Goal: Find specific page/section: Find specific page/section

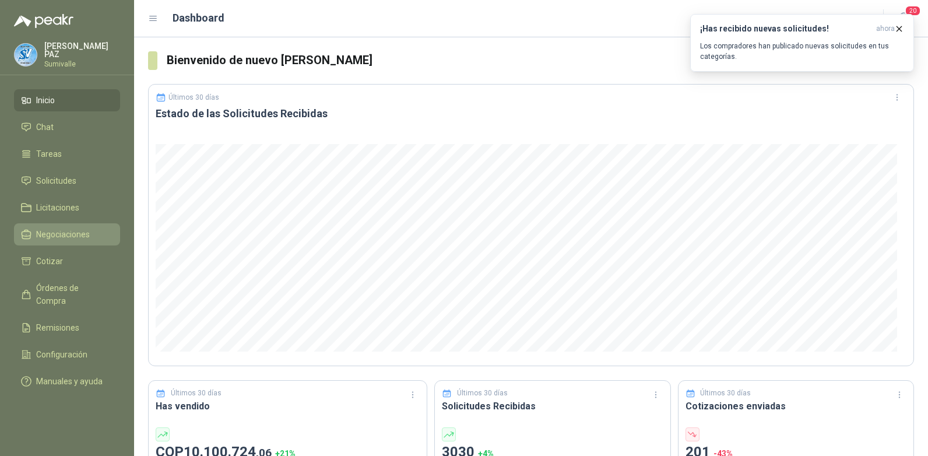
click at [85, 228] on span "Negociaciones" at bounding box center [63, 234] width 54 height 13
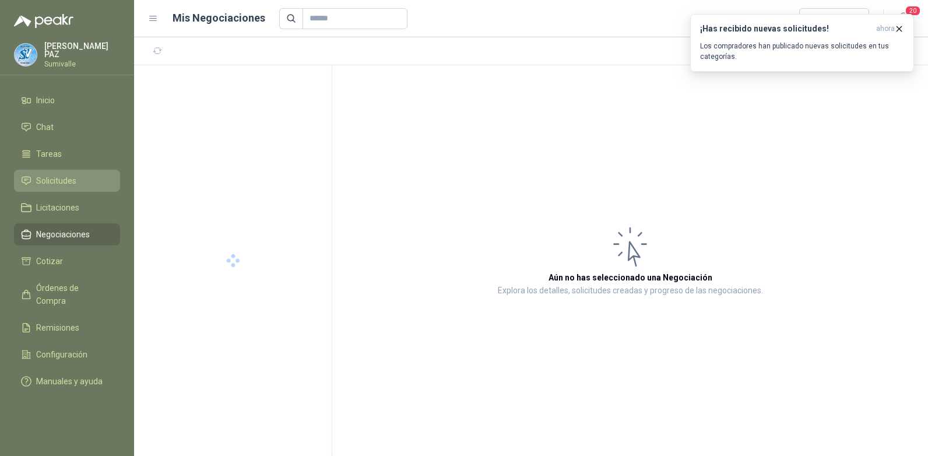
click at [77, 178] on li "Solicitudes" at bounding box center [67, 180] width 92 height 13
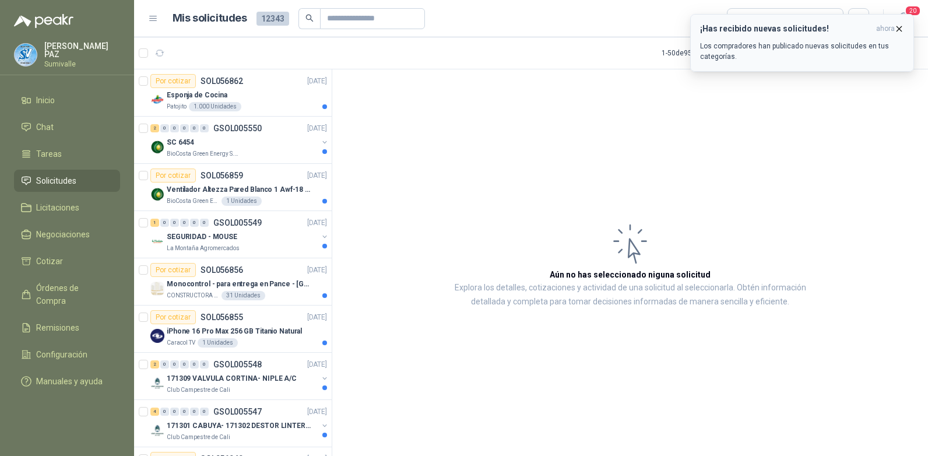
click at [901, 27] on icon "button" at bounding box center [899, 29] width 10 height 10
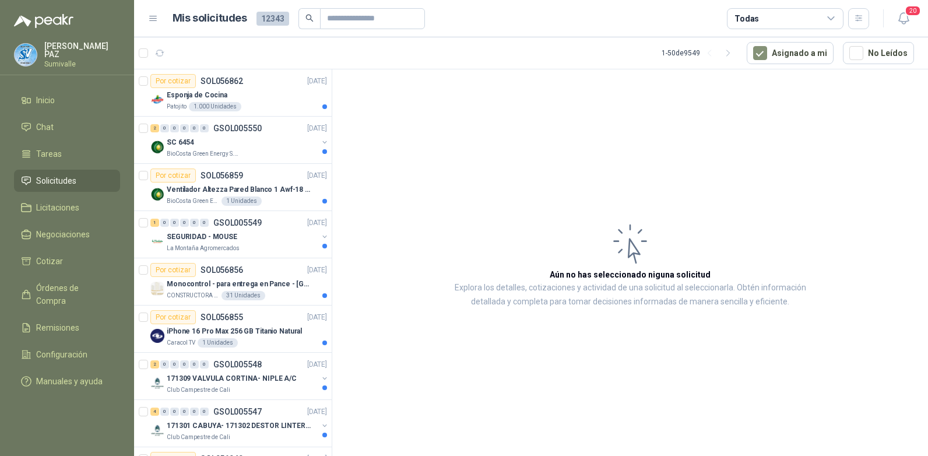
click at [825, 20] on div "Todas" at bounding box center [785, 18] width 117 height 21
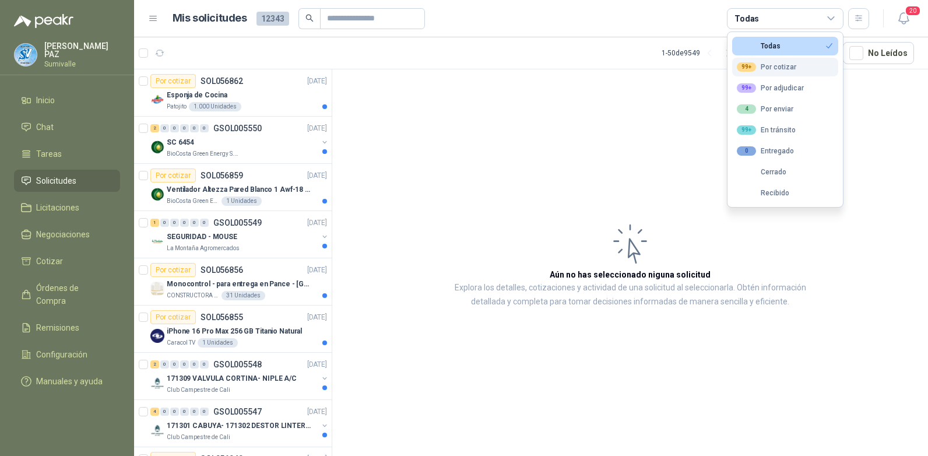
click at [768, 70] on div "99+ Por cotizar" at bounding box center [766, 66] width 59 height 9
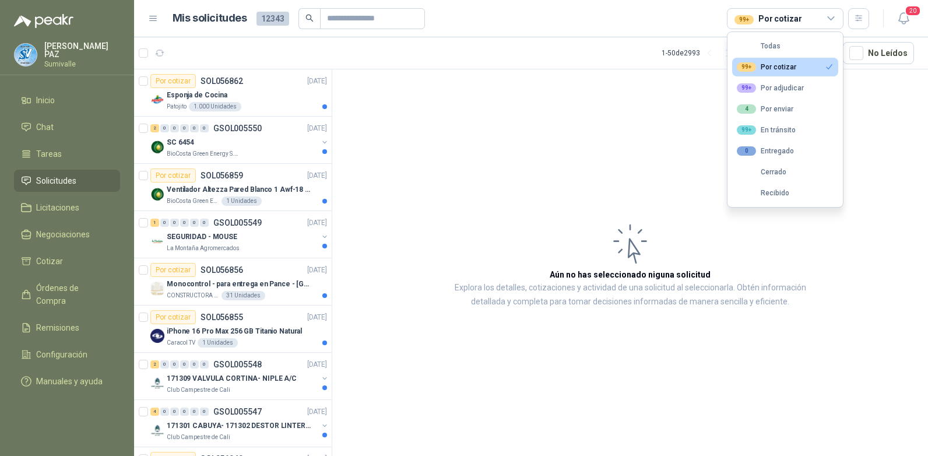
click at [633, 79] on article "Aún no has seleccionado niguna solicitud Explora los detalles, cotizaciones y a…" at bounding box center [630, 264] width 596 height 391
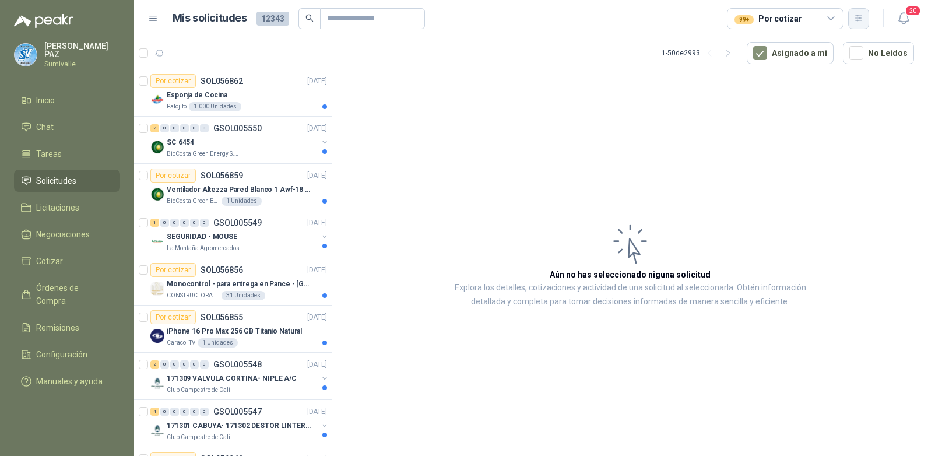
click at [856, 12] on button "button" at bounding box center [858, 18] width 21 height 21
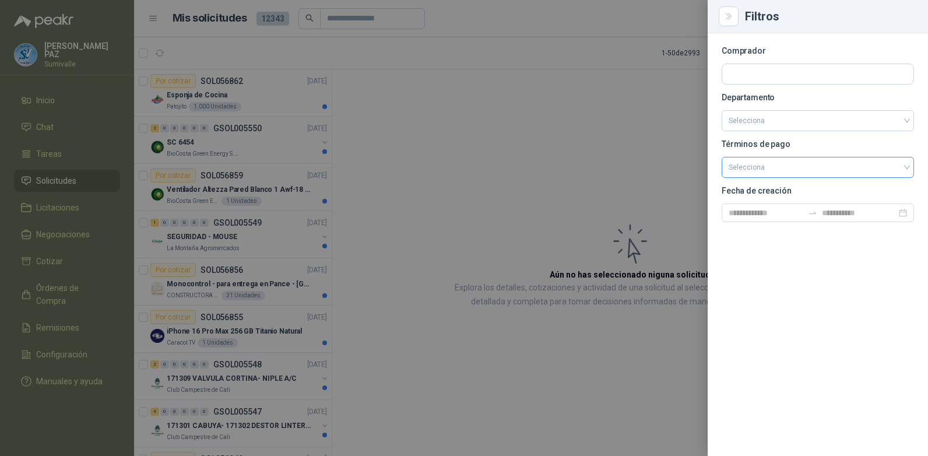
click at [782, 163] on input "search" at bounding box center [818, 165] width 178 height 17
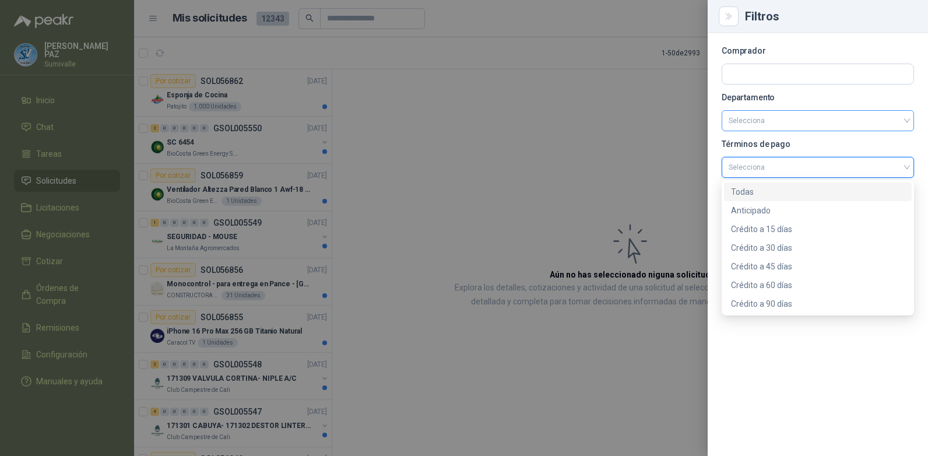
click at [779, 125] on input "search" at bounding box center [818, 121] width 178 height 20
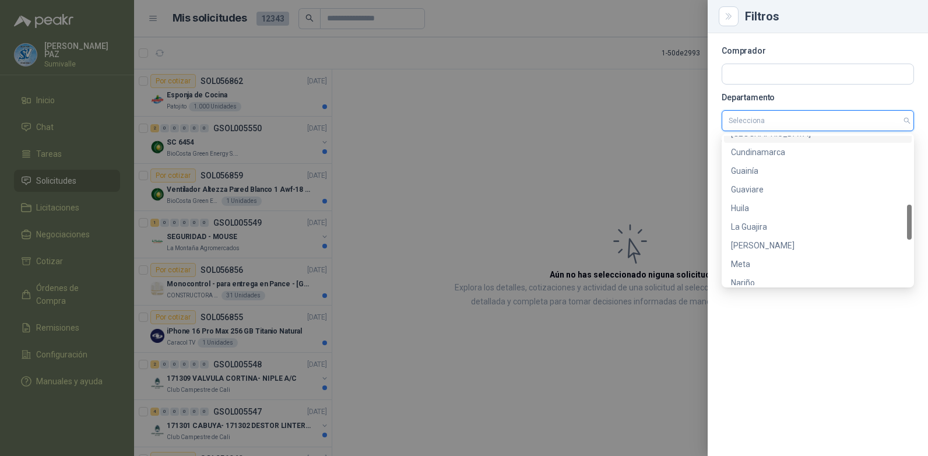
scroll to position [485, 0]
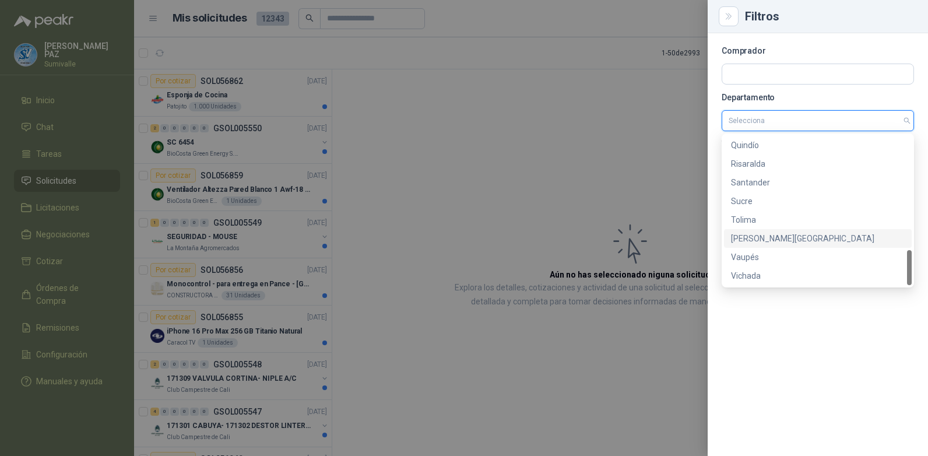
click at [772, 235] on div "[PERSON_NAME][GEOGRAPHIC_DATA]" at bounding box center [818, 238] width 174 height 13
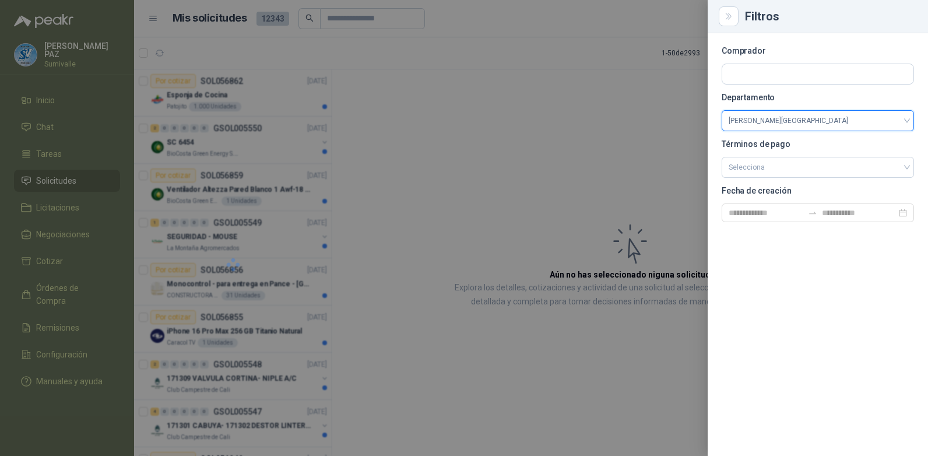
click at [478, 140] on div at bounding box center [464, 228] width 928 height 456
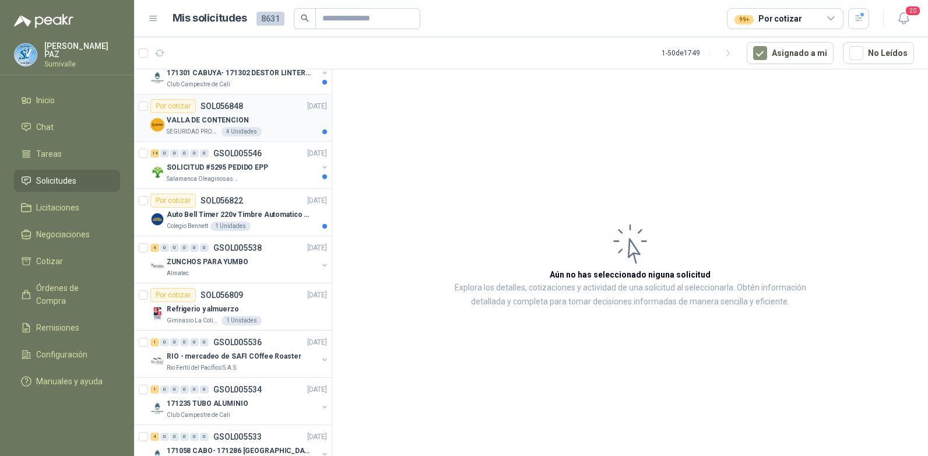
scroll to position [0, 0]
